Goal: Task Accomplishment & Management: Use online tool/utility

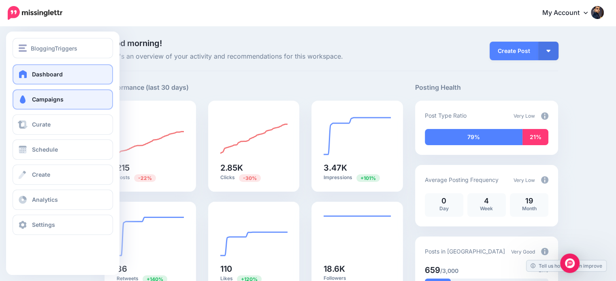
click at [53, 104] on link "Campaigns" at bounding box center [63, 99] width 100 height 20
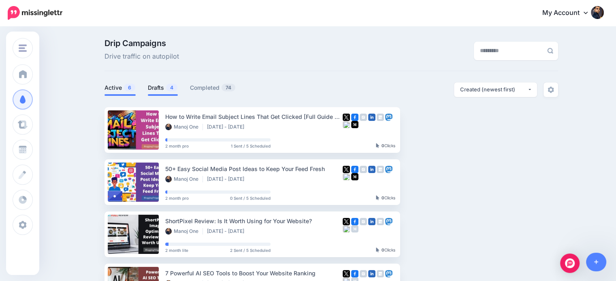
click at [165, 86] on link "Drafts 4" at bounding box center [163, 88] width 30 height 10
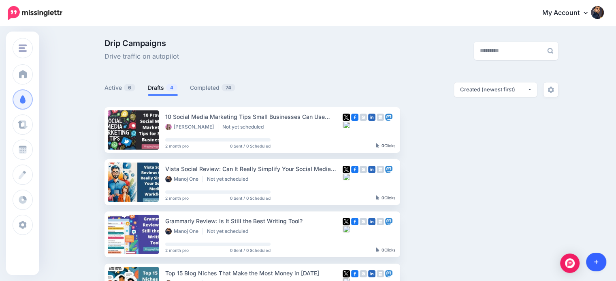
click at [594, 257] on link at bounding box center [596, 262] width 21 height 19
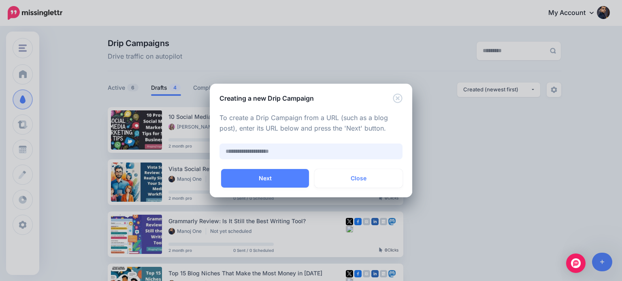
paste input "**********"
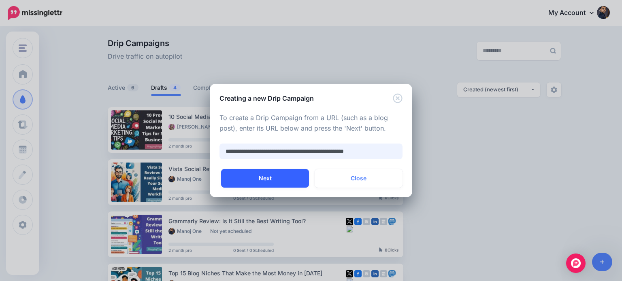
type input "**********"
click at [293, 176] on button "Next" at bounding box center [265, 178] width 88 height 19
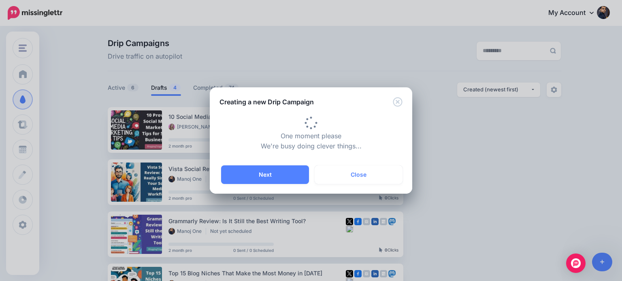
type input "**********"
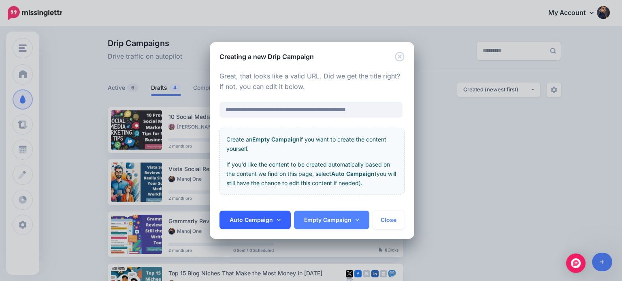
click at [279, 213] on link "Auto Campaign" at bounding box center [254, 220] width 71 height 19
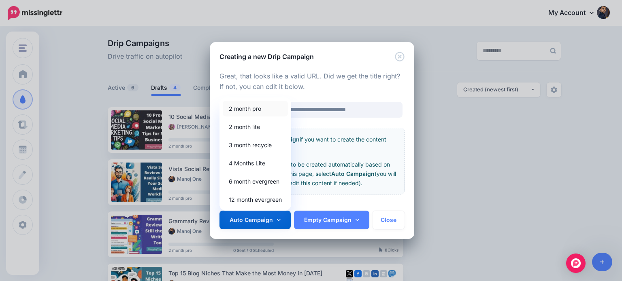
click at [257, 110] on link "2 month pro" at bounding box center [255, 109] width 65 height 16
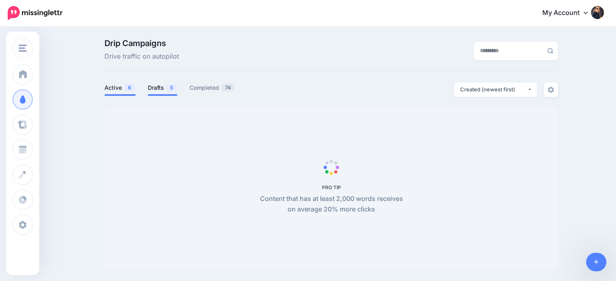
click at [167, 92] on link "Drafts 5" at bounding box center [163, 88] width 30 height 10
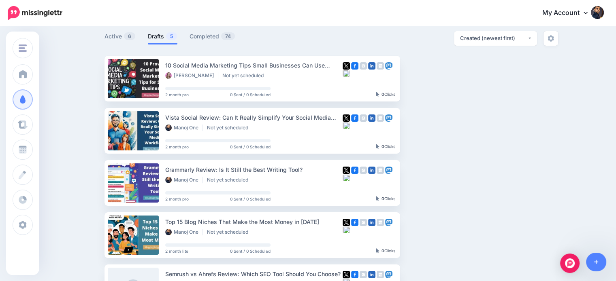
scroll to position [51, 0]
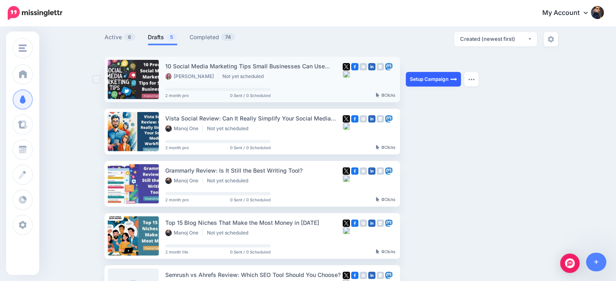
click at [434, 79] on link "Setup Campaign" at bounding box center [432, 79] width 55 height 15
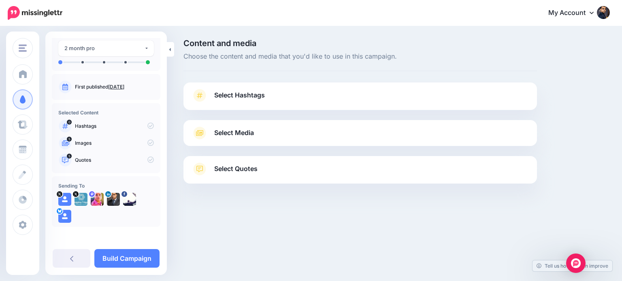
click at [261, 174] on link "Select Quotes" at bounding box center [359, 173] width 337 height 21
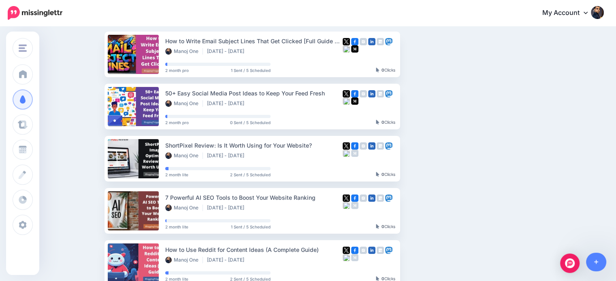
scroll to position [83, 0]
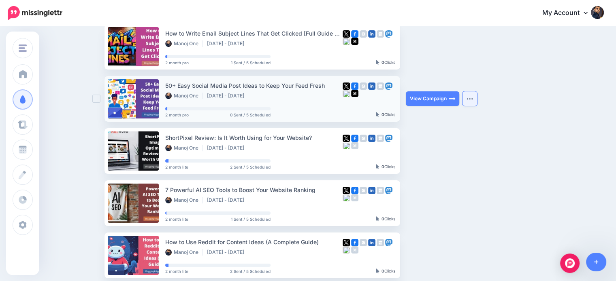
click at [473, 100] on img "button" at bounding box center [469, 99] width 6 height 2
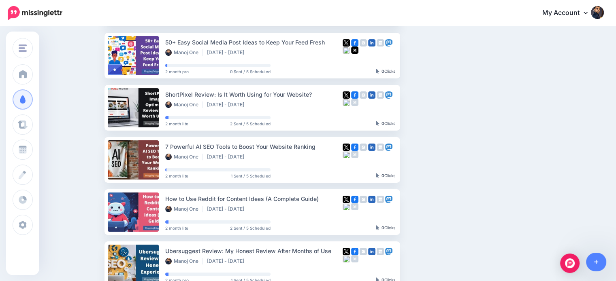
scroll to position [130, 0]
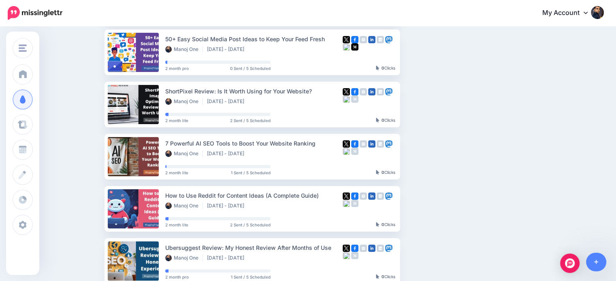
drag, startPoint x: 613, startPoint y: 173, endPoint x: 621, endPoint y: 85, distance: 89.0
click at [615, 85] on html "My Account Dashboard My Account Billing Logout" at bounding box center [308, 10] width 616 height 281
click at [596, 151] on div "Drip Campaigns Drive traffic on autopilot Active 6 5 74" at bounding box center [308, 99] width 616 height 405
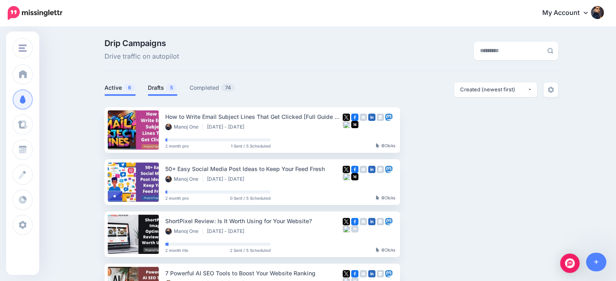
click at [155, 86] on link "Drafts 5" at bounding box center [163, 88] width 30 height 10
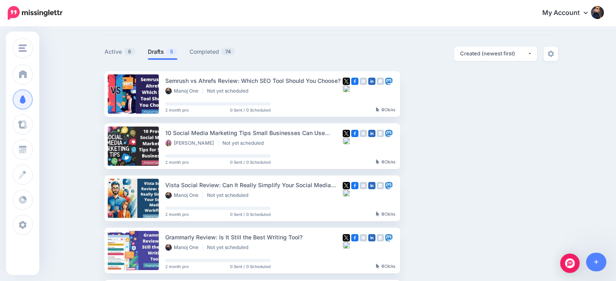
scroll to position [37, 0]
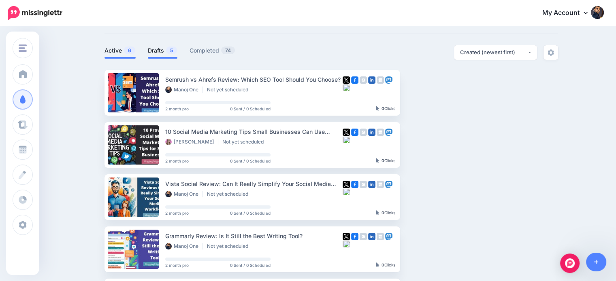
click at [112, 52] on link "Active 6" at bounding box center [119, 51] width 31 height 10
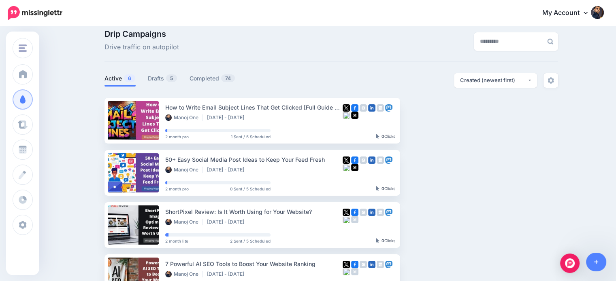
scroll to position [0, 0]
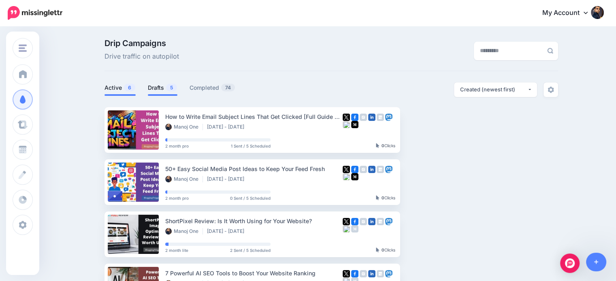
click at [163, 90] on link "Drafts 5" at bounding box center [163, 88] width 30 height 10
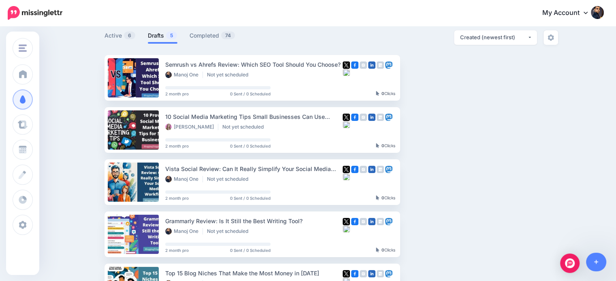
scroll to position [54, 0]
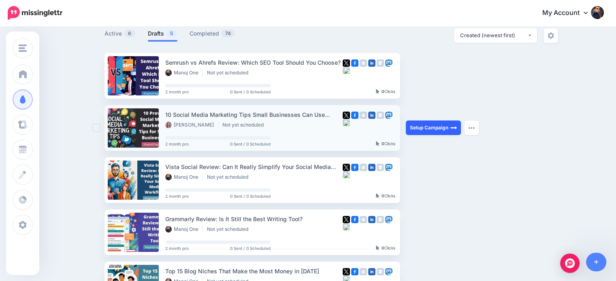
click at [443, 130] on link "Setup Campaign" at bounding box center [432, 128] width 55 height 15
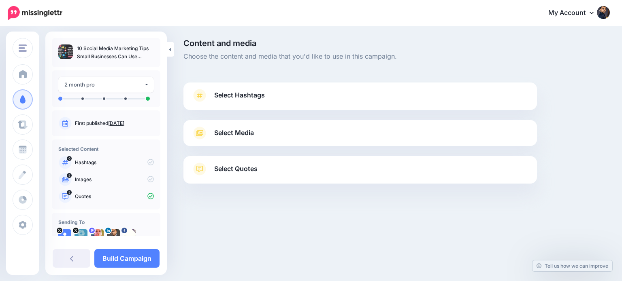
click at [265, 94] on link "Select Hashtags" at bounding box center [359, 99] width 337 height 21
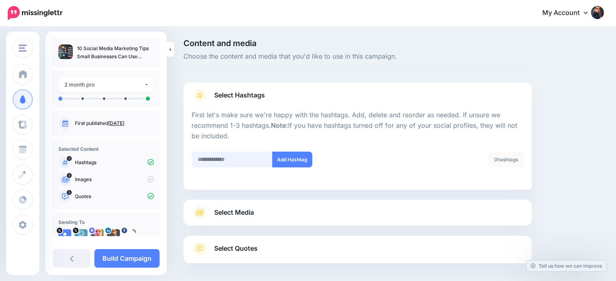
click at [233, 158] on input "text" at bounding box center [231, 160] width 81 height 16
type input "**********"
click at [297, 156] on button "Add Hashtag" at bounding box center [292, 160] width 40 height 16
click at [236, 155] on input "text" at bounding box center [231, 160] width 81 height 16
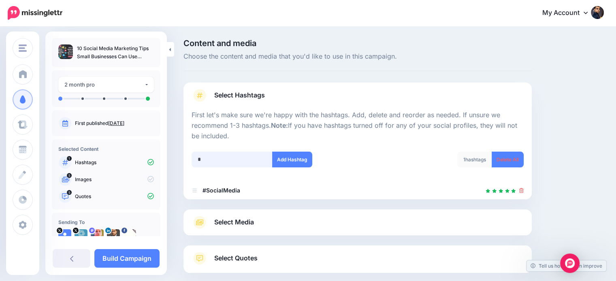
scroll to position [44, 0]
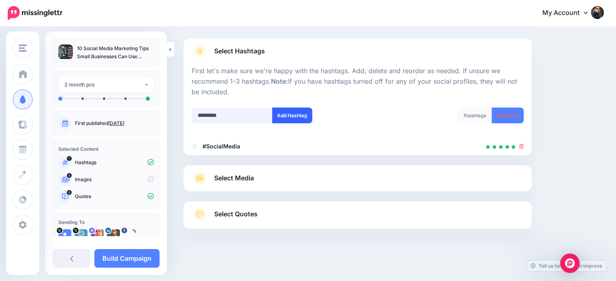
type input "*********"
click at [280, 117] on button "Add Hashtag" at bounding box center [292, 116] width 40 height 16
click at [251, 115] on input "*********" at bounding box center [231, 116] width 81 height 16
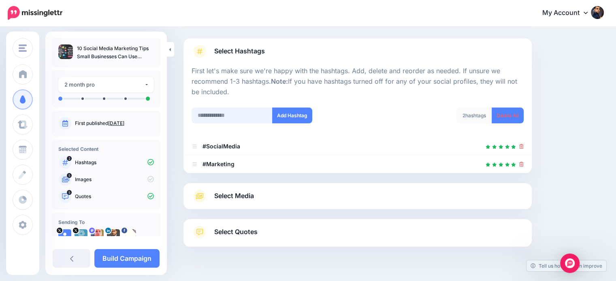
scroll to position [62, 0]
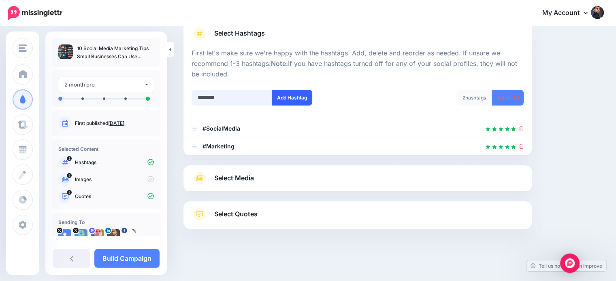
type input "********"
click at [305, 91] on button "Add Hashtag" at bounding box center [292, 98] width 40 height 16
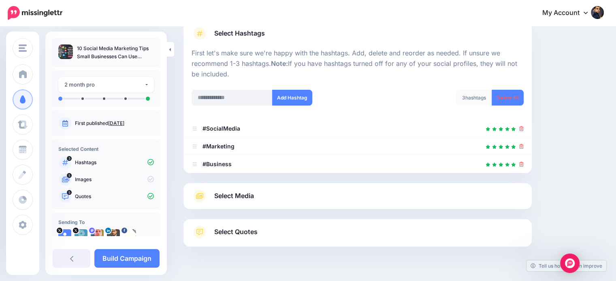
scroll to position [80, 0]
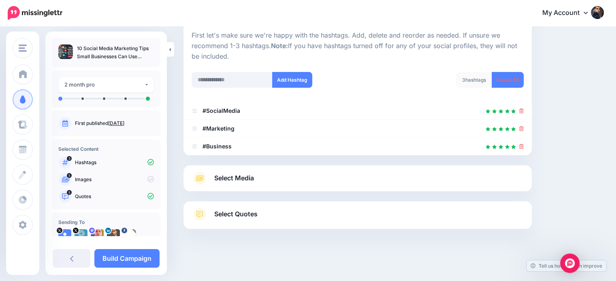
click at [247, 173] on span "Select Media" at bounding box center [234, 178] width 40 height 11
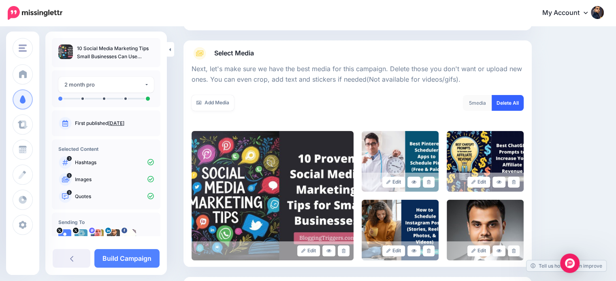
click at [512, 101] on link "Delete All" at bounding box center [507, 103] width 32 height 16
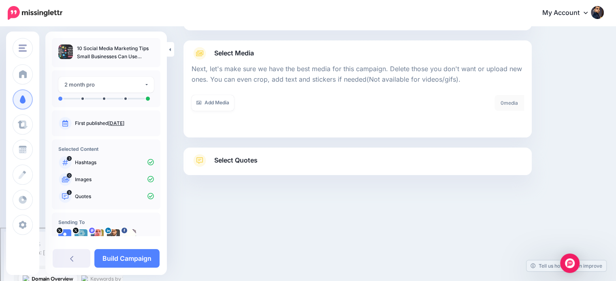
scroll to position [26, 0]
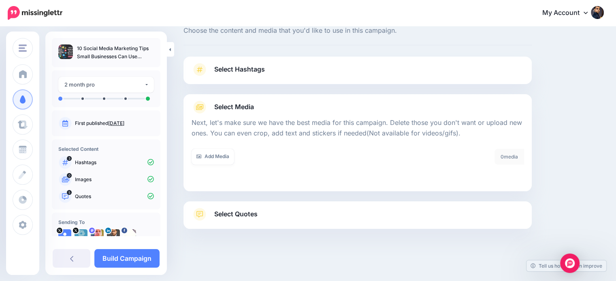
click at [257, 212] on span "Select Quotes" at bounding box center [235, 214] width 43 height 11
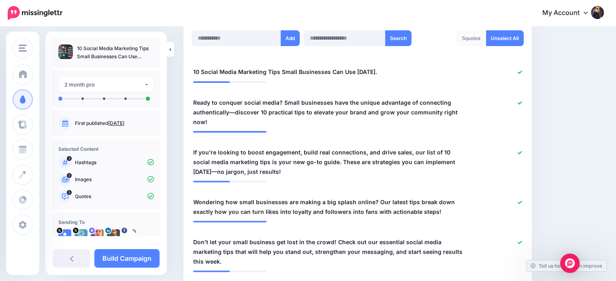
scroll to position [225, 0]
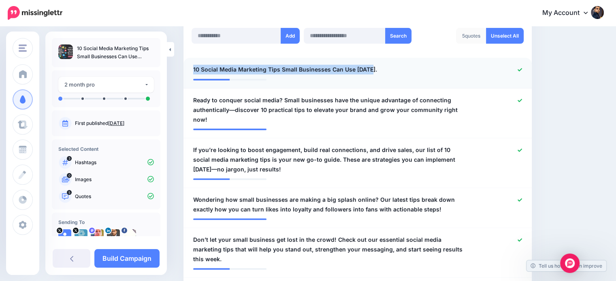
drag, startPoint x: 369, startPoint y: 65, endPoint x: 191, endPoint y: 63, distance: 177.7
click at [191, 63] on li "**********" at bounding box center [357, 73] width 348 height 31
copy span "10 Social Media Marketing Tips Small Businesses Can Use [DATE]"
drag, startPoint x: 522, startPoint y: 70, endPoint x: 621, endPoint y: 76, distance: 99.8
click at [522, 69] on icon at bounding box center [519, 70] width 4 height 4
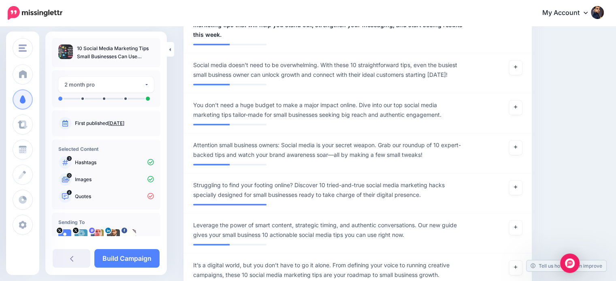
scroll to position [461, 0]
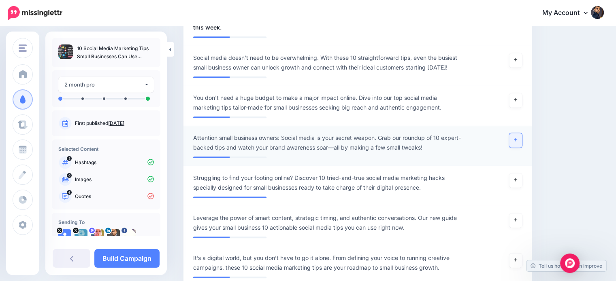
click at [522, 133] on link at bounding box center [515, 140] width 13 height 15
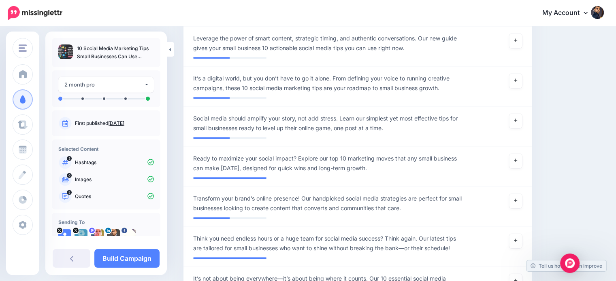
scroll to position [643, 0]
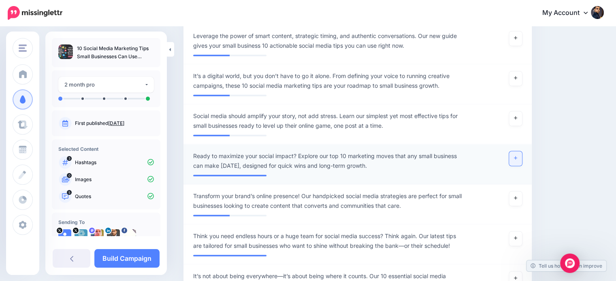
click at [517, 156] on icon at bounding box center [515, 158] width 3 height 4
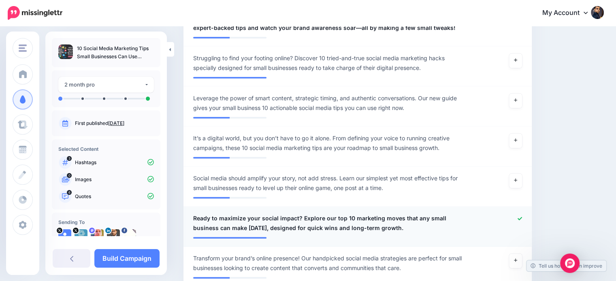
scroll to position [533, 0]
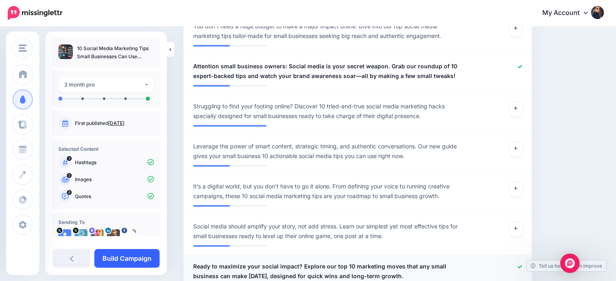
click at [138, 254] on link "Build Campaign" at bounding box center [126, 258] width 65 height 19
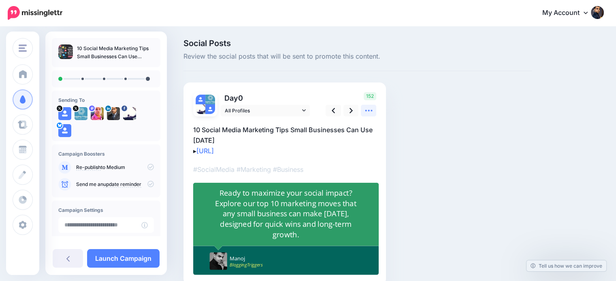
click at [365, 113] on icon at bounding box center [368, 110] width 8 height 8
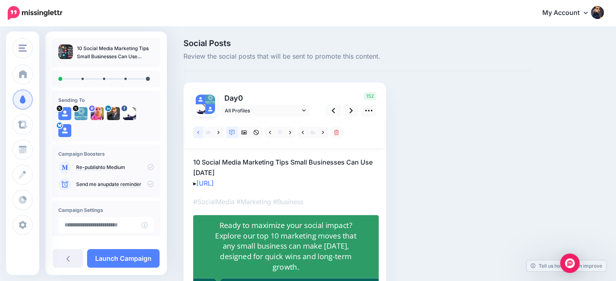
click at [198, 131] on icon at bounding box center [198, 132] width 2 height 3
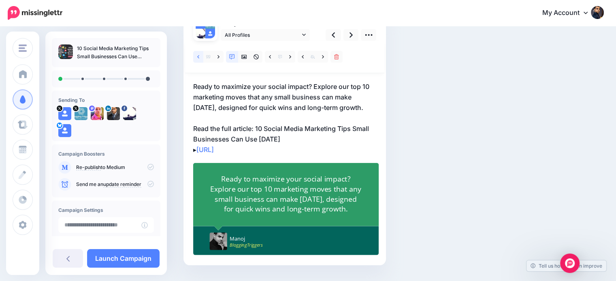
scroll to position [77, 0]
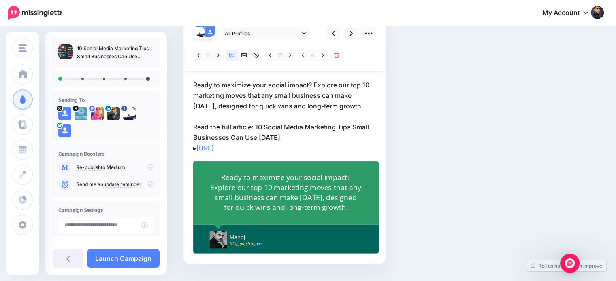
click at [325, 188] on div "Ready to maximize your social impact? Explore our top 10 marketing moves that a…" at bounding box center [285, 192] width 151 height 40
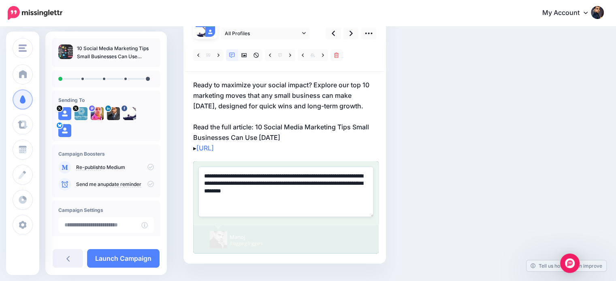
paste textarea
type textarea "**********"
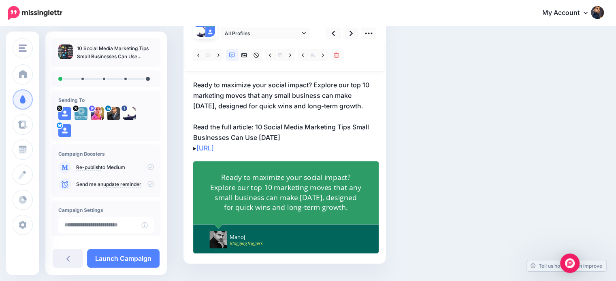
click at [471, 159] on div "Social Posts Review the social posts that will be sent to promote this content.…" at bounding box center [357, 125] width 360 height 326
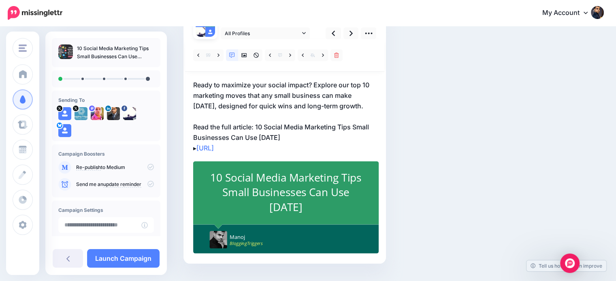
scroll to position [28, 0]
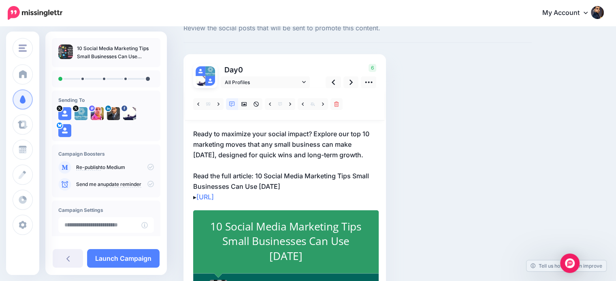
click at [234, 173] on p "Ready to maximize your social impact? Explore our top 10 marketing moves that a…" at bounding box center [284, 166] width 183 height 74
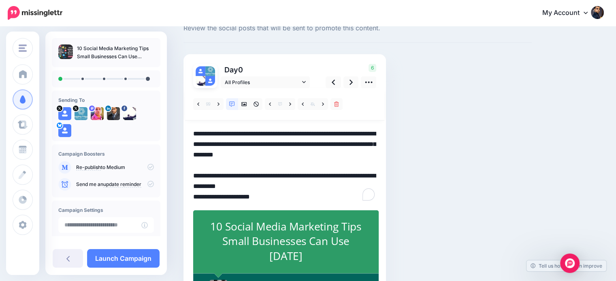
scroll to position [0, 0]
drag, startPoint x: 211, startPoint y: 175, endPoint x: 251, endPoint y: 173, distance: 40.5
click at [251, 173] on textarea "**********" at bounding box center [284, 166] width 183 height 74
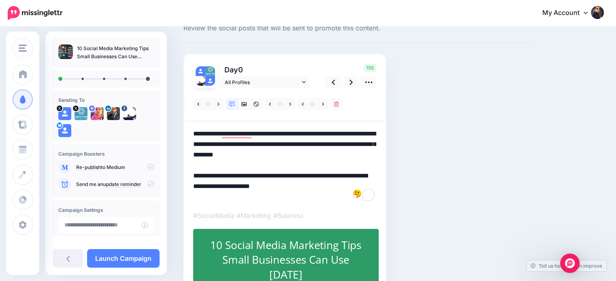
drag, startPoint x: 327, startPoint y: 173, endPoint x: 335, endPoint y: 189, distance: 17.8
click at [335, 189] on textarea "**********" at bounding box center [284, 166] width 183 height 74
click at [447, 179] on div "Social Posts Review the social posts that will be sent to promote this content.…" at bounding box center [357, 183] width 360 height 345
click at [352, 79] on link at bounding box center [350, 82] width 15 height 12
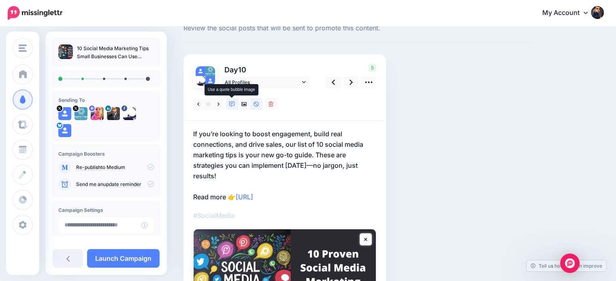
click at [229, 107] on link at bounding box center [232, 104] width 12 height 12
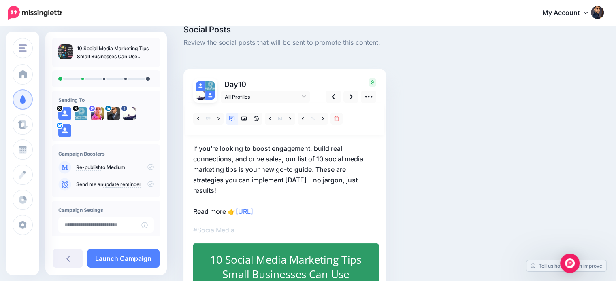
scroll to position [28, 0]
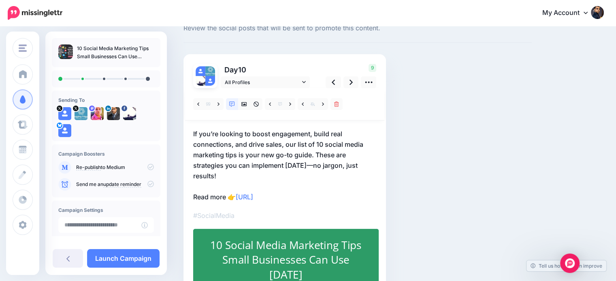
click at [315, 170] on p "If you’re looking to boost engagement, build real connections, and drive sales,…" at bounding box center [284, 166] width 183 height 74
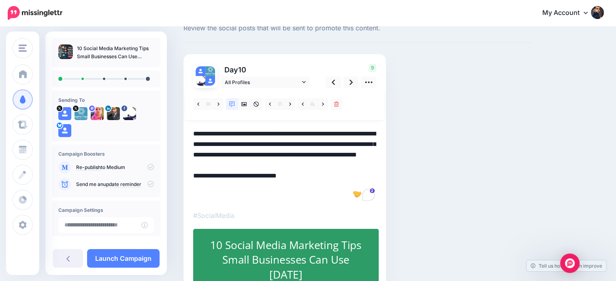
drag, startPoint x: 310, startPoint y: 163, endPoint x: 322, endPoint y: 180, distance: 21.0
click at [322, 180] on textarea "**********" at bounding box center [284, 166] width 183 height 74
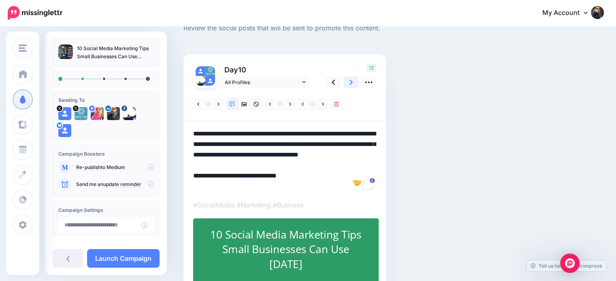
click at [346, 82] on link at bounding box center [350, 82] width 15 height 12
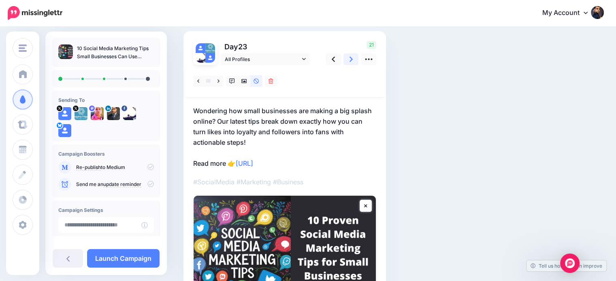
scroll to position [64, 0]
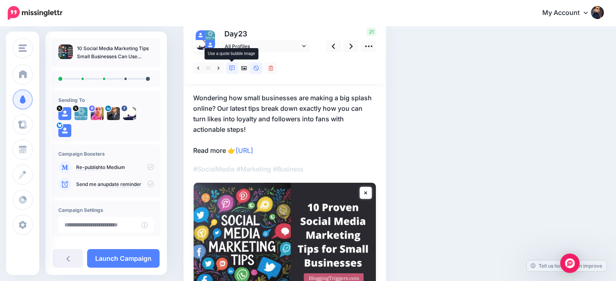
click at [230, 68] on icon at bounding box center [232, 69] width 6 height 6
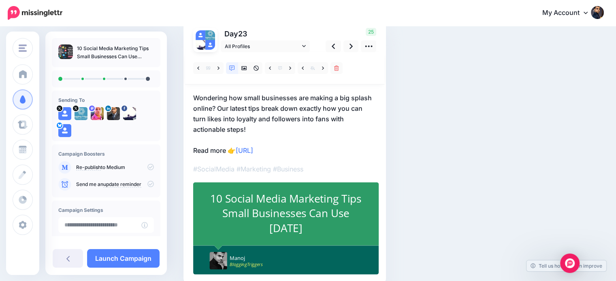
click at [236, 150] on p "Wondering how small businesses are making a big splash online? Our latest tips …" at bounding box center [284, 124] width 183 height 63
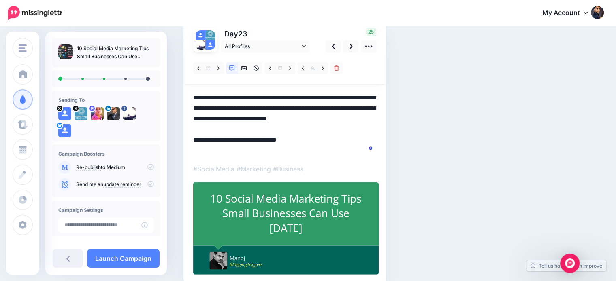
click at [238, 149] on textarea "**********" at bounding box center [284, 124] width 183 height 63
paste textarea "**********"
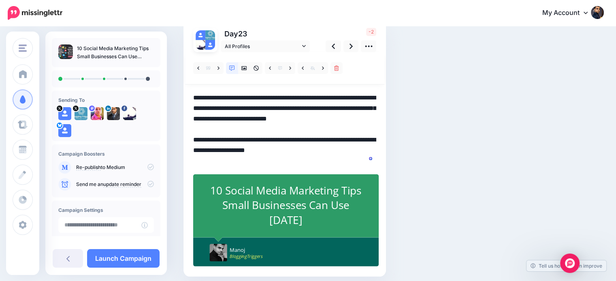
drag, startPoint x: 334, startPoint y: 147, endPoint x: 280, endPoint y: 161, distance: 56.3
click at [280, 161] on textarea "**********" at bounding box center [284, 130] width 183 height 74
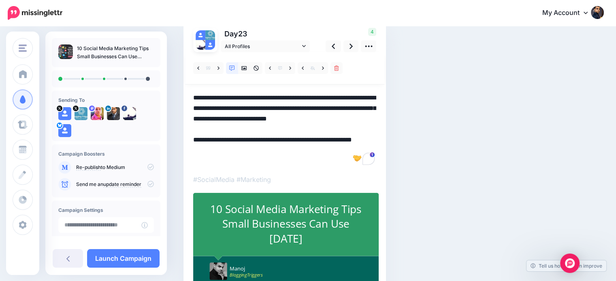
drag, startPoint x: 239, startPoint y: 149, endPoint x: 338, endPoint y: 147, distance: 99.2
click at [338, 147] on textarea "**********" at bounding box center [284, 130] width 183 height 74
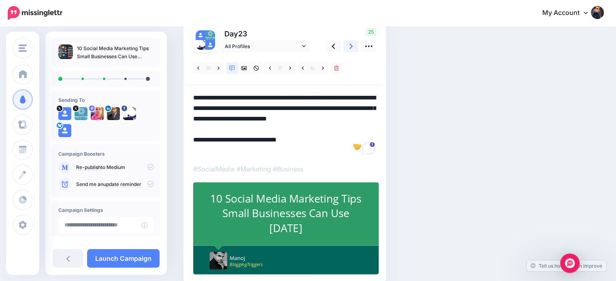
click at [348, 49] on link at bounding box center [350, 46] width 15 height 12
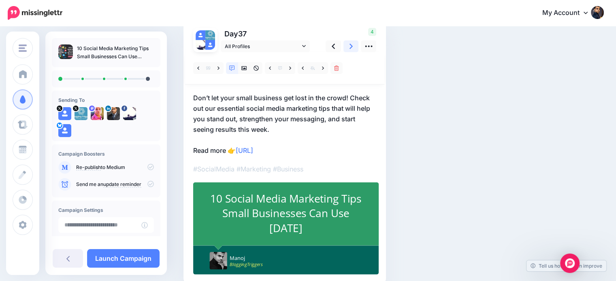
click at [347, 43] on link at bounding box center [350, 46] width 15 height 12
click at [347, 48] on link at bounding box center [350, 46] width 15 height 12
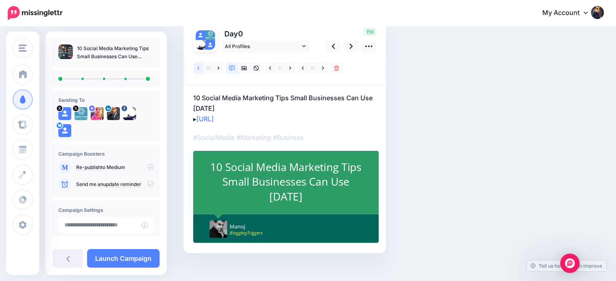
click at [197, 68] on icon at bounding box center [198, 67] width 2 height 3
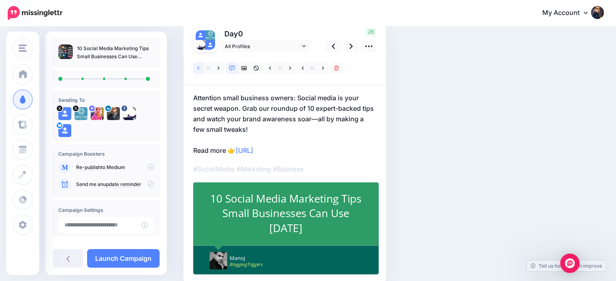
click at [196, 69] on link at bounding box center [198, 68] width 10 height 12
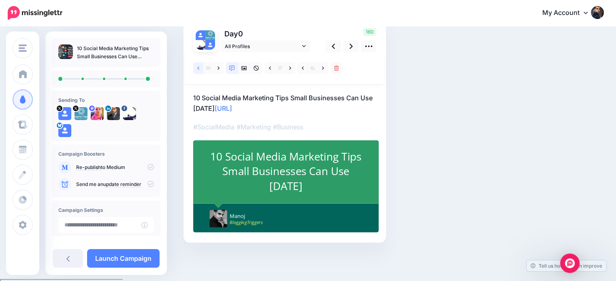
scroll to position [62, 0]
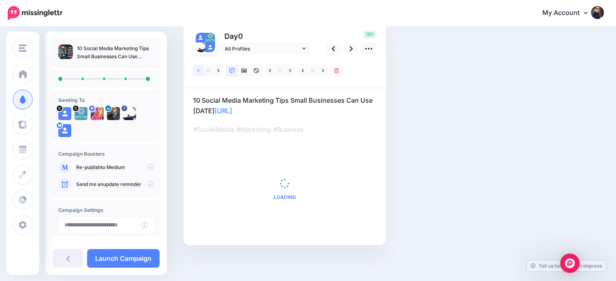
click at [196, 72] on link at bounding box center [198, 71] width 10 height 12
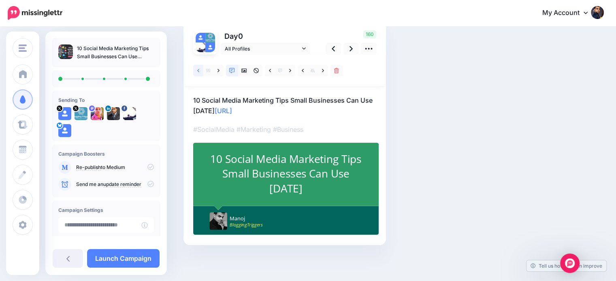
scroll to position [64, 0]
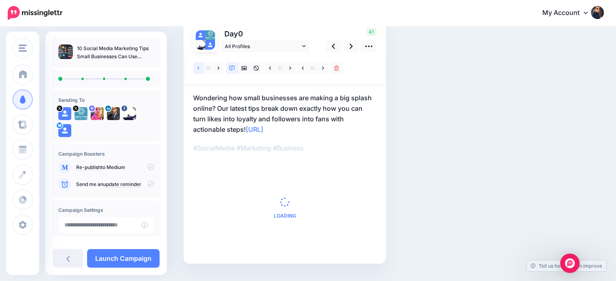
click at [194, 72] on link at bounding box center [198, 68] width 10 height 12
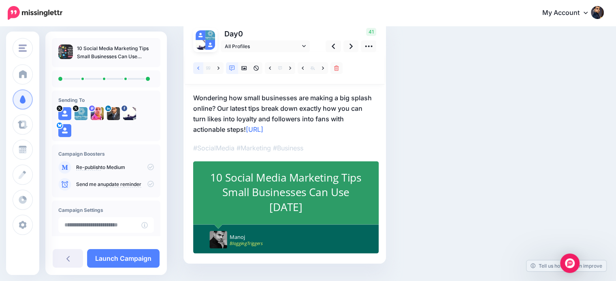
scroll to position [62, 0]
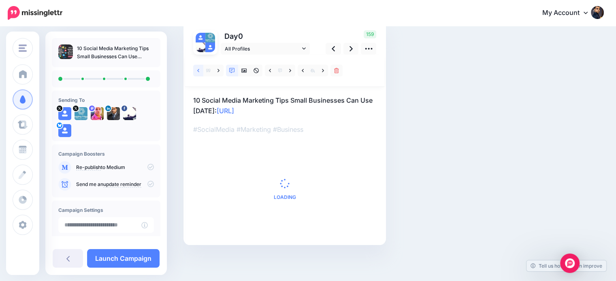
click at [197, 69] on icon at bounding box center [198, 71] width 2 height 6
click at [195, 72] on link at bounding box center [198, 71] width 10 height 12
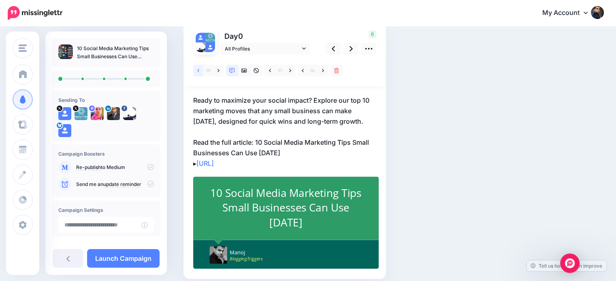
scroll to position [64, 0]
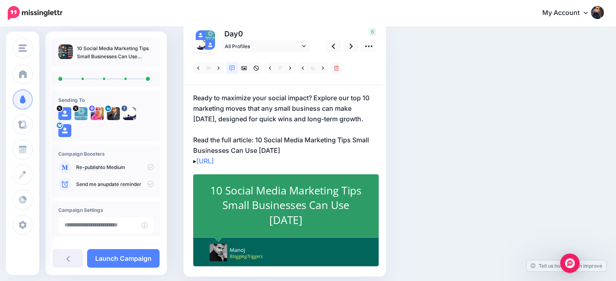
click at [352, 138] on p "Ready to maximize your social impact? Explore our top 10 marketing moves that a…" at bounding box center [284, 130] width 183 height 74
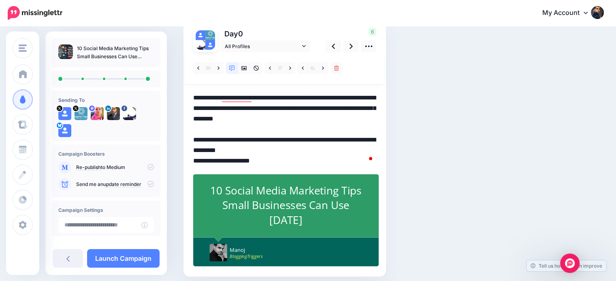
scroll to position [0, 0]
drag, startPoint x: 352, startPoint y: 137, endPoint x: 364, endPoint y: 150, distance: 17.5
click at [364, 150] on textarea "**********" at bounding box center [284, 130] width 183 height 74
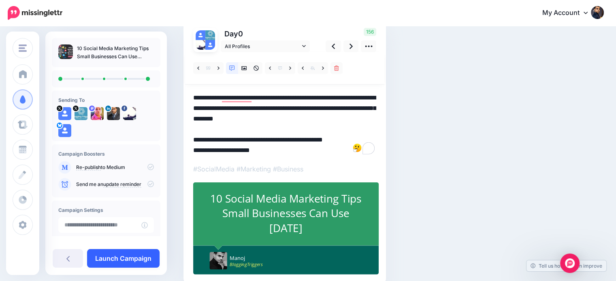
type textarea "**********"
click at [131, 254] on link "Launch Campaign" at bounding box center [123, 258] width 72 height 19
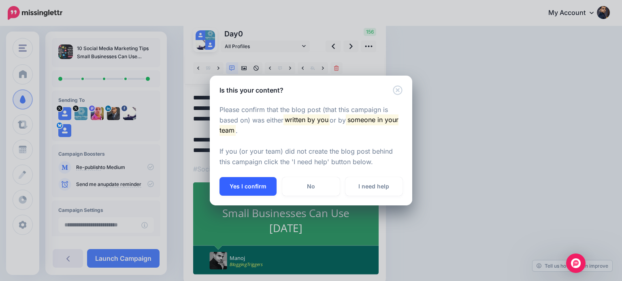
click at [261, 188] on button "Yes I confirm" at bounding box center [247, 186] width 57 height 19
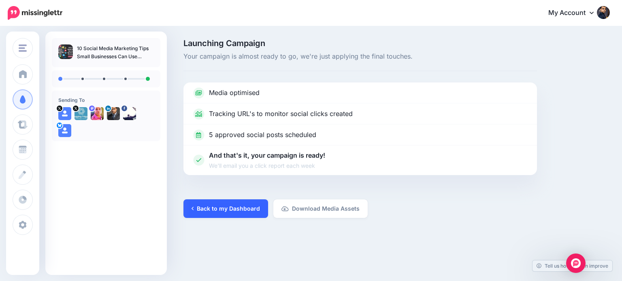
click at [227, 204] on link "Back to my Dashboard" at bounding box center [225, 209] width 85 height 19
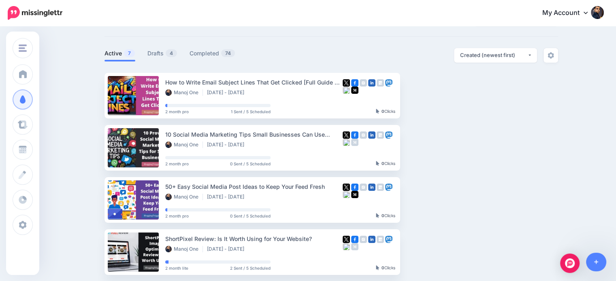
scroll to position [37, 0]
